Goal: Use online tool/utility: Utilize a website feature to perform a specific function

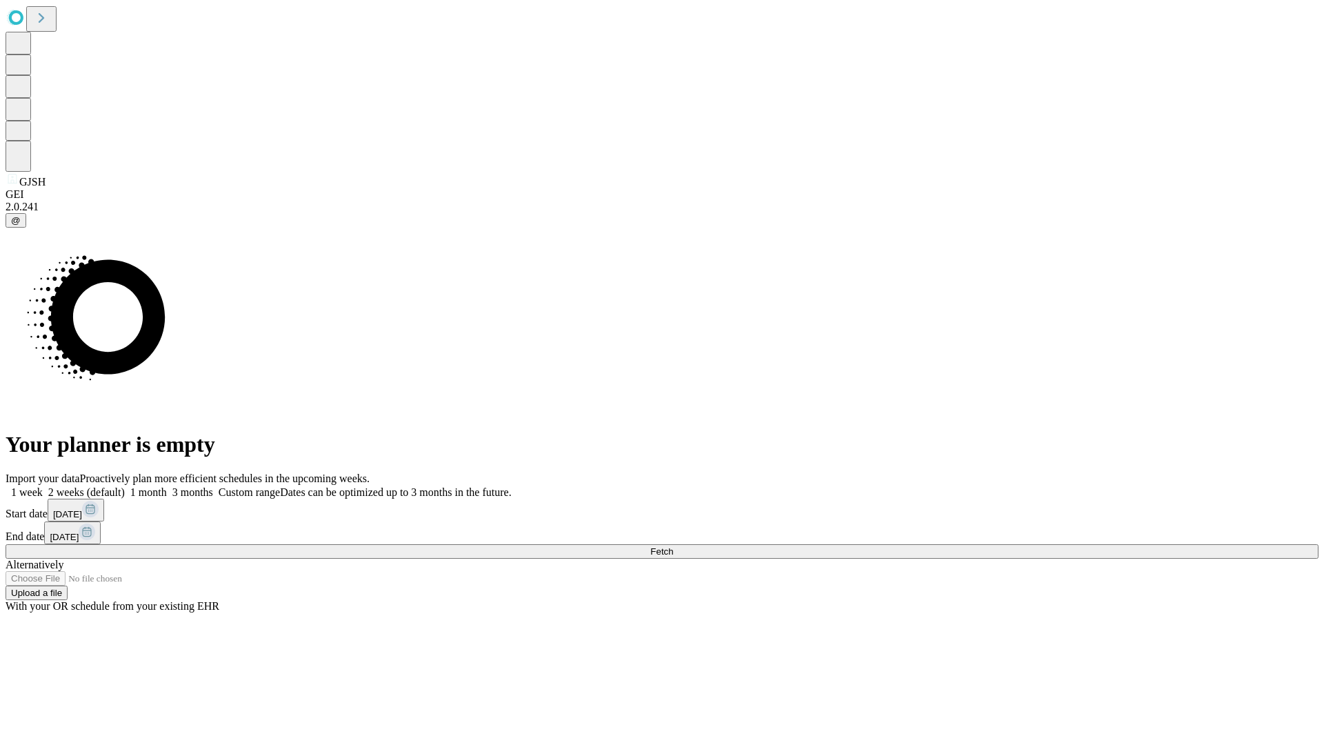
click at [673, 546] on span "Fetch" at bounding box center [661, 551] width 23 height 10
